Goal: Entertainment & Leisure: Consume media (video, audio)

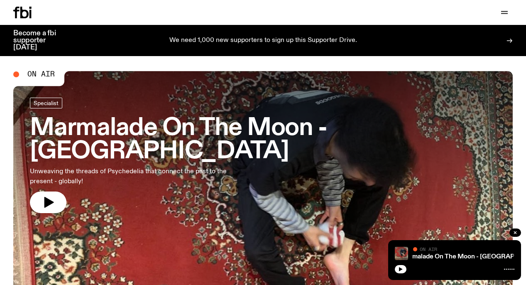
scroll to position [7, 0]
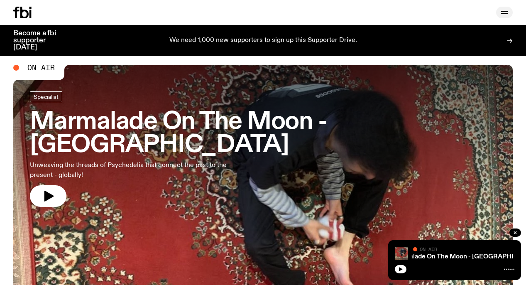
click at [502, 11] on icon "button" at bounding box center [504, 12] width 10 height 10
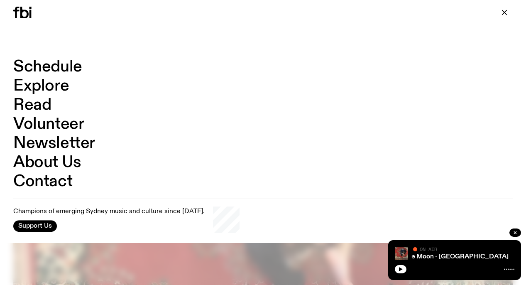
click at [59, 84] on link "Explore" at bounding box center [41, 86] width 56 height 16
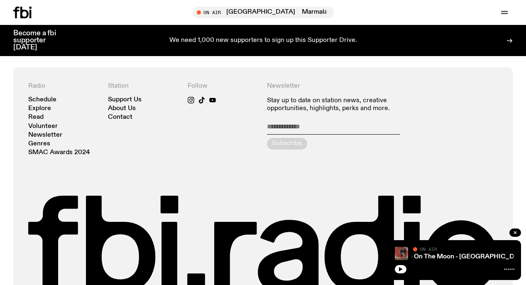
scroll to position [1444, 0]
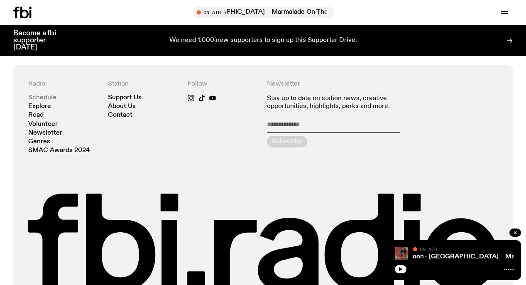
click at [48, 95] on link "Schedule" at bounding box center [42, 98] width 28 height 6
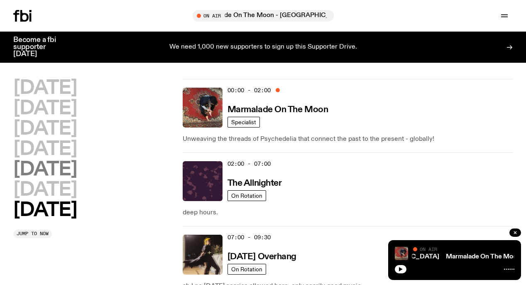
click at [61, 169] on h2 "[DATE]" at bounding box center [44, 169] width 63 height 19
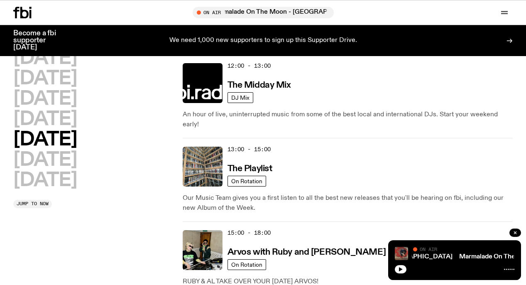
scroll to position [257, 0]
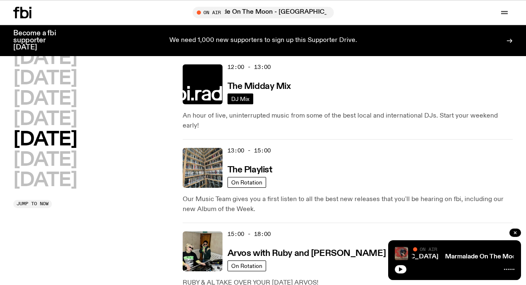
click at [240, 100] on span "DJ Mix" at bounding box center [240, 98] width 18 height 6
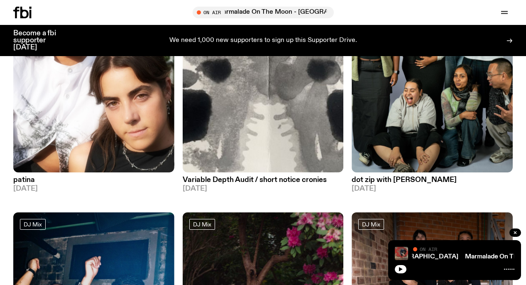
scroll to position [155, 0]
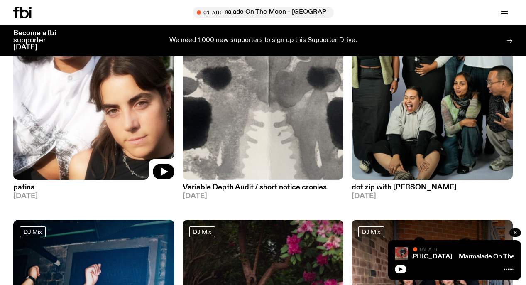
click at [107, 154] on img at bounding box center [93, 72] width 161 height 215
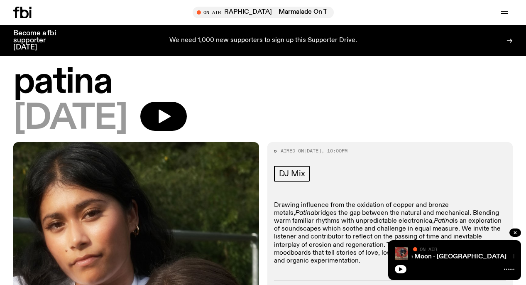
scroll to position [2, 0]
